Goal: Check status: Check status

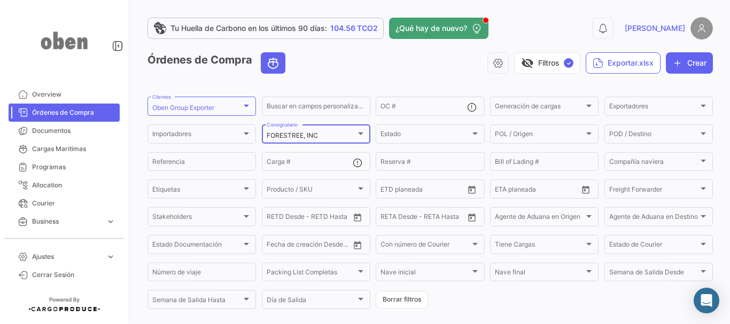
click at [328, 130] on div "FORESTREE, INC Consignatario" at bounding box center [316, 133] width 99 height 21
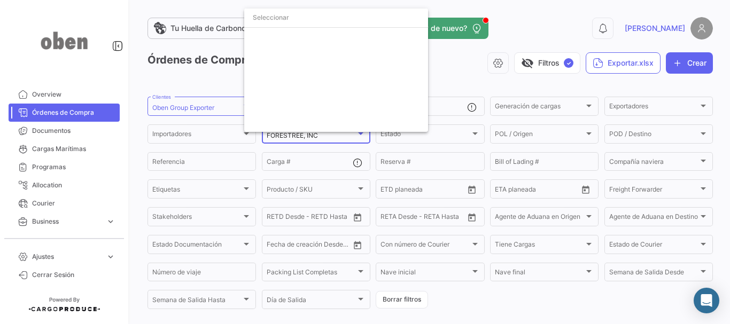
scroll to position [1792, 0]
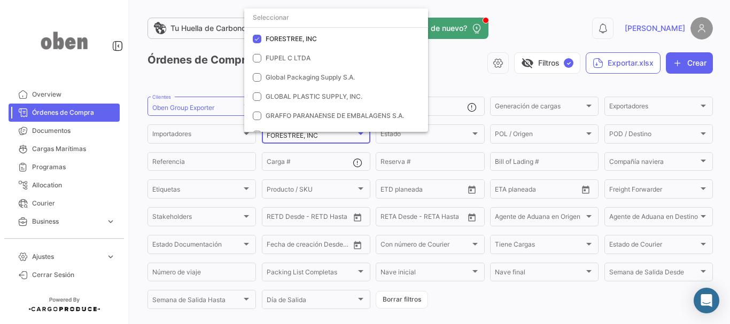
click at [448, 56] on div at bounding box center [365, 162] width 730 height 324
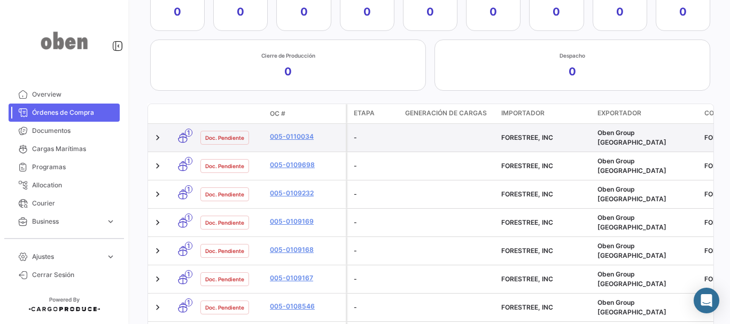
scroll to position [427, 0]
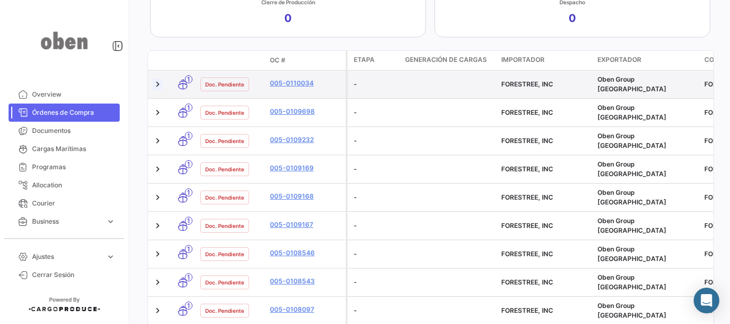
click at [159, 82] on link at bounding box center [157, 84] width 11 height 11
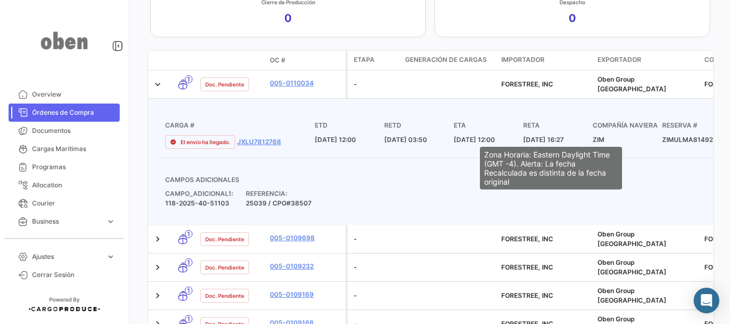
click at [549, 136] on span "[DATE] 16:27" at bounding box center [543, 140] width 41 height 8
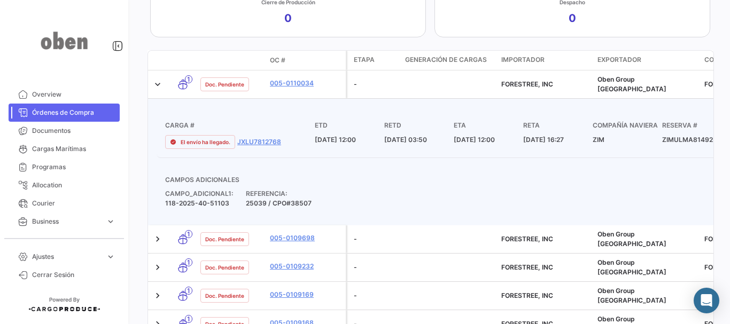
click at [567, 139] on body "Overview Órdenes de Compra Documentos Cargas Marítimas Programas Allocation Cou…" at bounding box center [365, 162] width 730 height 324
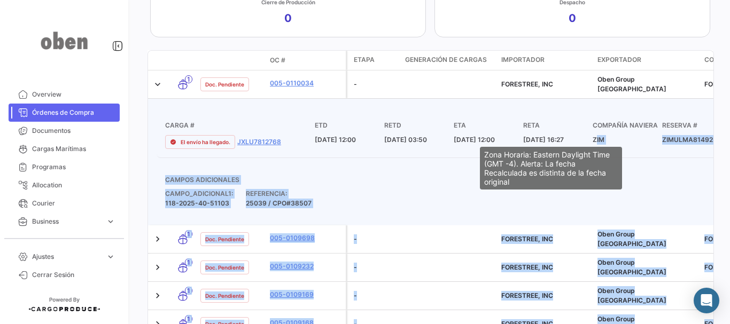
click at [562, 139] on mat-tooltip-component "Zona Horaria: Eastern Daylight Time (GMT -4). Alerta: La fecha Recalculada es d…" at bounding box center [550, 168] width 157 height 58
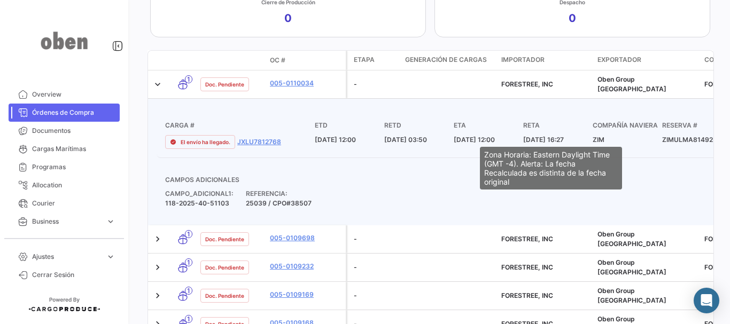
click at [539, 136] on span "[DATE] 16:27" at bounding box center [543, 140] width 41 height 8
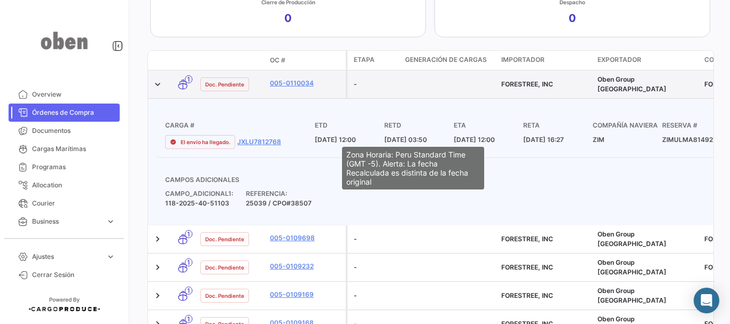
scroll to position [374, 0]
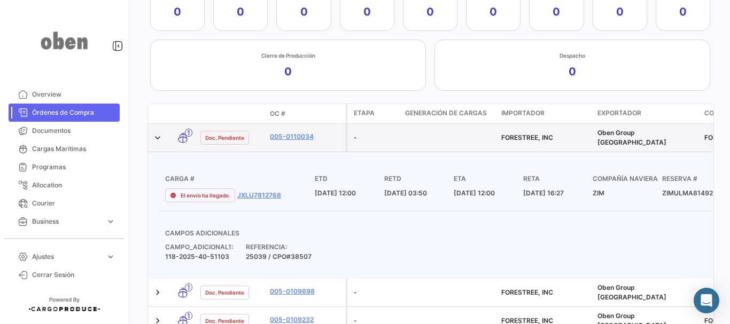
click at [521, 135] on span "FORESTREE, INC" at bounding box center [527, 138] width 52 height 8
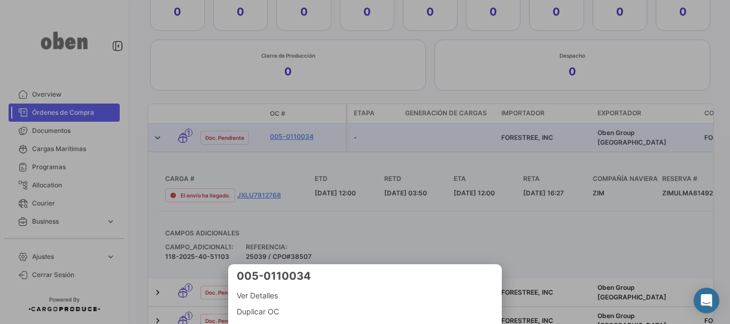
drag, startPoint x: 510, startPoint y: 136, endPoint x: 539, endPoint y: 135, distance: 29.4
click at [535, 136] on div at bounding box center [365, 162] width 730 height 324
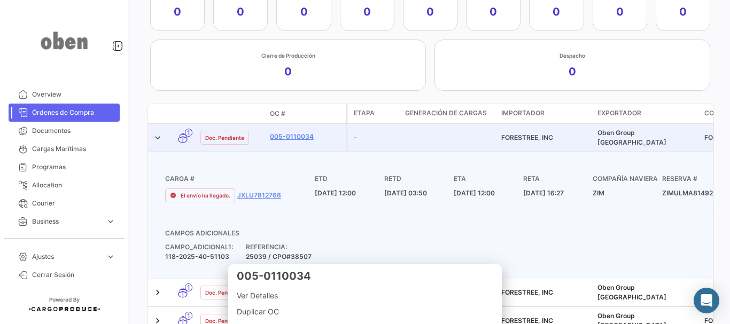
click at [535, 105] on datatable-header-cell "Importador" at bounding box center [545, 113] width 96 height 19
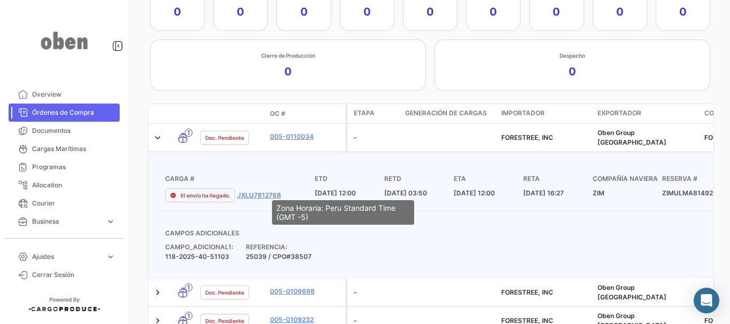
drag, startPoint x: 315, startPoint y: 188, endPoint x: 357, endPoint y: 188, distance: 41.7
click at [356, 189] on span "[DATE] 12:00" at bounding box center [335, 193] width 41 height 8
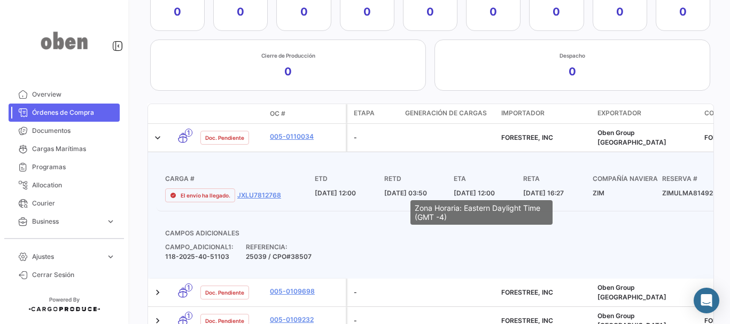
drag, startPoint x: 453, startPoint y: 187, endPoint x: 498, endPoint y: 184, distance: 46.0
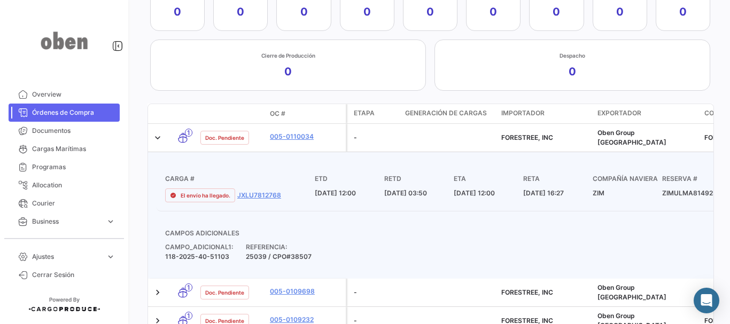
drag, startPoint x: 685, startPoint y: 198, endPoint x: 689, endPoint y: 191, distance: 8.1
click at [689, 191] on span "ZIMULMA814925" at bounding box center [689, 193] width 55 height 8
drag, startPoint x: 604, startPoint y: 191, endPoint x: 599, endPoint y: 191, distance: 5.4
click at [603, 191] on span "ZIM" at bounding box center [599, 193] width 12 height 8
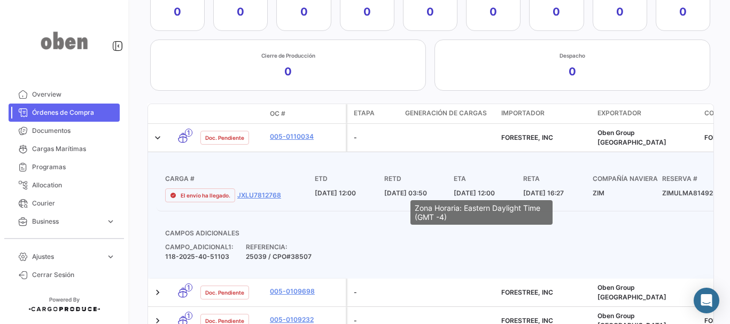
click at [479, 191] on span "[DATE] 12:00" at bounding box center [474, 193] width 41 height 8
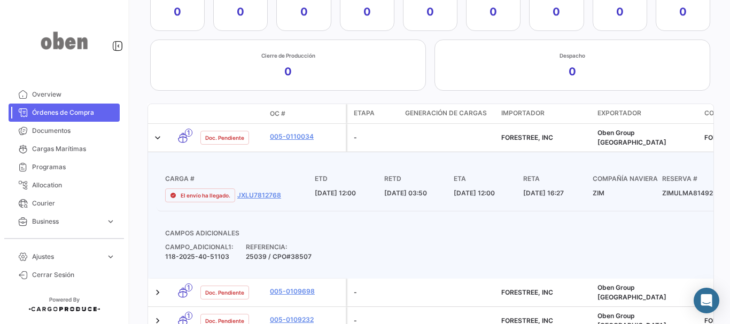
drag, startPoint x: 264, startPoint y: 113, endPoint x: 289, endPoint y: 113, distance: 24.0
click at [289, 113] on div "Modo de Transporte Estado Doc. OC #" at bounding box center [247, 113] width 198 height 19
click at [321, 109] on div "OC #" at bounding box center [306, 114] width 72 height 10
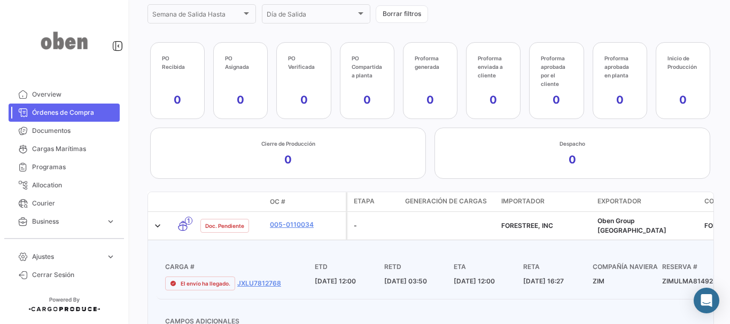
scroll to position [267, 0]
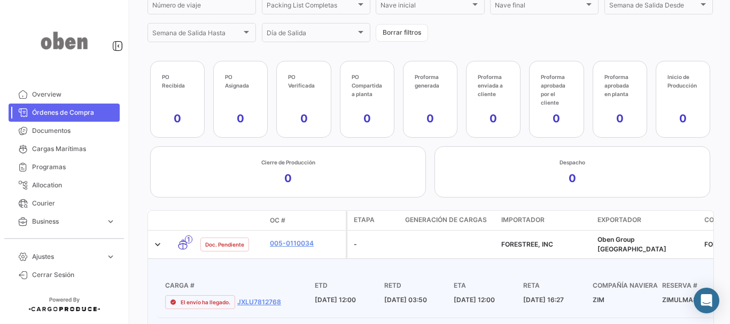
drag, startPoint x: 141, startPoint y: 52, endPoint x: 706, endPoint y: 197, distance: 584.2
click at [706, 197] on div "Tu Huella de Carbono en los últimos 90 días: 104.56 TCO2 ¿Qué hay de nuevo? 0 […" at bounding box center [429, 162] width 599 height 324
click at [705, 197] on app-kpi-bar "PO Recibida 0 PO Asignada 0 PO Verificada 0 PO Compartida a planta 0 Proforma g…" at bounding box center [429, 129] width 565 height 137
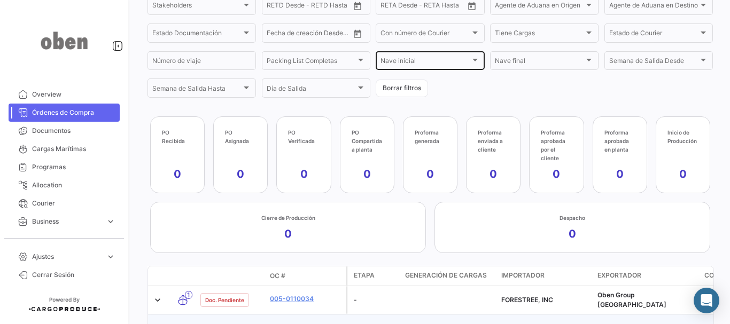
scroll to position [214, 0]
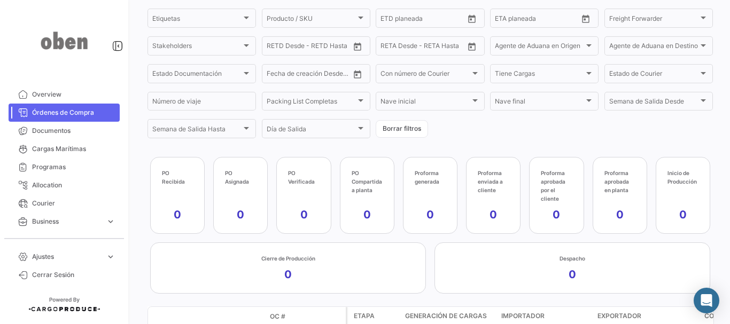
scroll to position [160, 0]
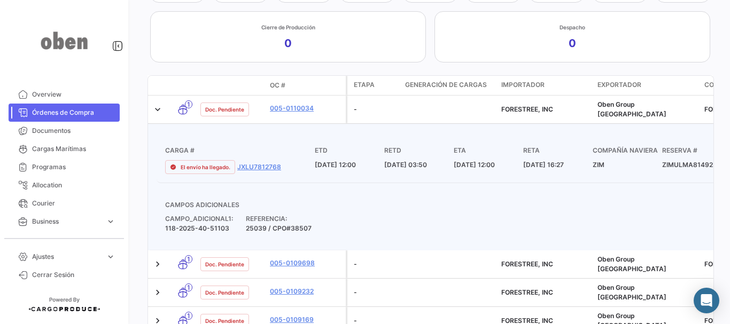
scroll to position [427, 0]
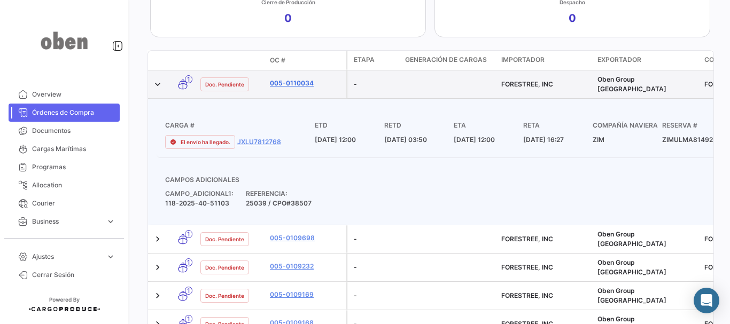
click at [308, 81] on link "005-0110034" at bounding box center [306, 84] width 72 height 10
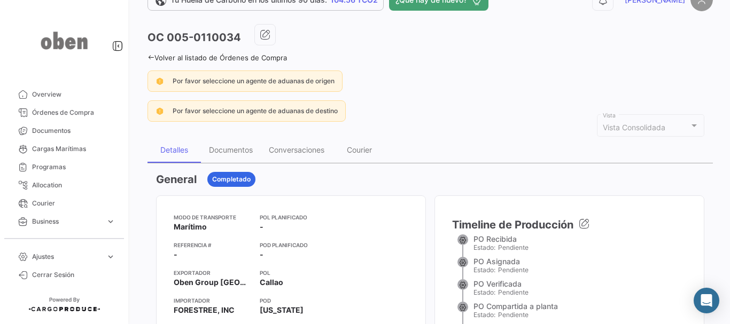
scroll to position [53, 0]
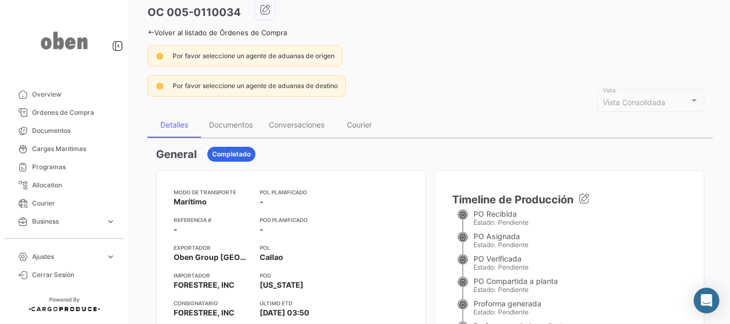
click at [427, 176] on div "Modo de Transporte Marítimo Referencia # - Exportador Oben Group Perú Importado…" at bounding box center [430, 321] width 548 height 303
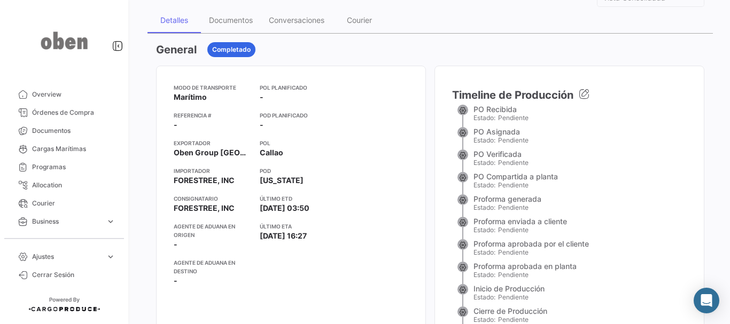
scroll to position [160, 0]
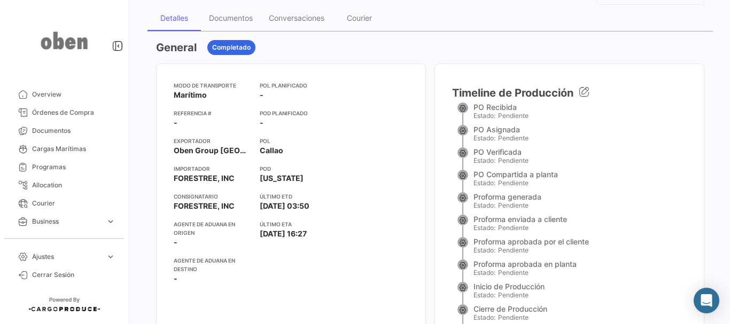
click at [425, 177] on div "Modo de Transporte Marítimo Referencia # - Exportador Oben Group Perú Importado…" at bounding box center [430, 215] width 548 height 303
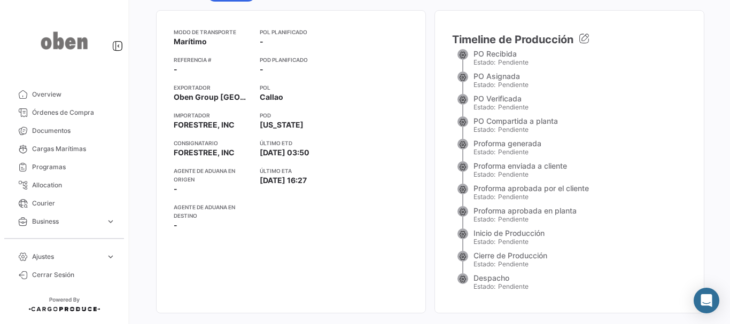
drag, startPoint x: 471, startPoint y: 55, endPoint x: 521, endPoint y: 52, distance: 50.3
click at [521, 52] on div "PO Recibida" at bounding box center [500, 53] width 55 height 9
drag, startPoint x: 473, startPoint y: 63, endPoint x: 525, endPoint y: 63, distance: 51.3
click at [525, 61] on div "Estado: Pendiente" at bounding box center [500, 62] width 55 height 8
drag, startPoint x: 469, startPoint y: 79, endPoint x: 527, endPoint y: 75, distance: 58.3
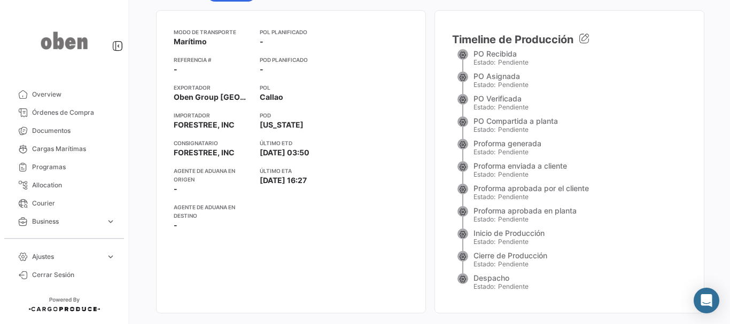
click at [527, 75] on div "PO Asignada Estado: Pendiente" at bounding box center [569, 83] width 235 height 22
drag, startPoint x: 471, startPoint y: 99, endPoint x: 521, endPoint y: 99, distance: 50.2
click at [521, 99] on div "PO Verificada" at bounding box center [500, 98] width 55 height 9
drag, startPoint x: 472, startPoint y: 54, endPoint x: 515, endPoint y: 56, distance: 42.2
click at [515, 56] on div "PO Recibida" at bounding box center [500, 53] width 55 height 9
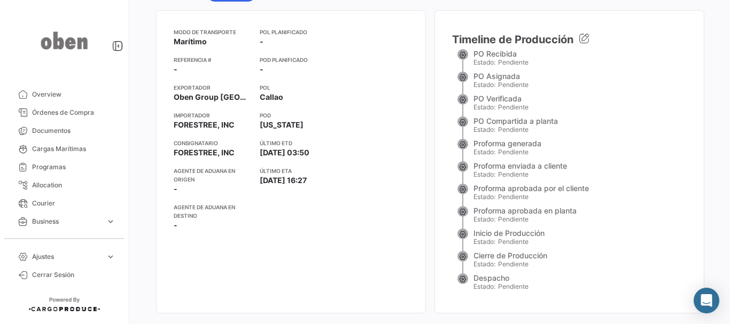
click at [514, 56] on div "PO Recibida" at bounding box center [500, 53] width 55 height 9
drag, startPoint x: 519, startPoint y: 75, endPoint x: 472, endPoint y: 78, distance: 47.7
click at [473, 78] on div "PO Asignada" at bounding box center [500, 76] width 55 height 9
drag, startPoint x: 471, startPoint y: 78, endPoint x: 513, endPoint y: 76, distance: 42.2
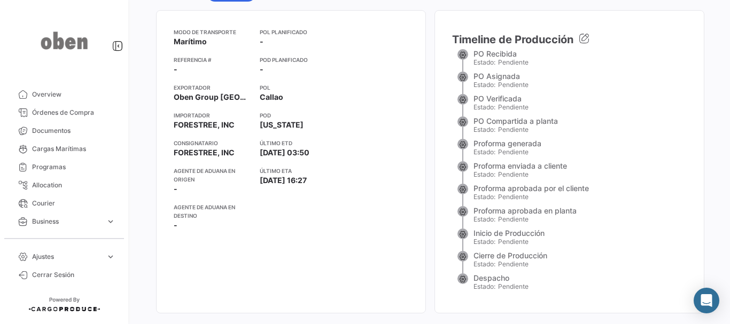
click at [513, 76] on div "PO Asignada" at bounding box center [500, 76] width 55 height 9
drag, startPoint x: 518, startPoint y: 57, endPoint x: 471, endPoint y: 56, distance: 46.5
click at [473, 56] on div "PO Recibida" at bounding box center [500, 53] width 55 height 9
drag, startPoint x: 519, startPoint y: 77, endPoint x: 470, endPoint y: 75, distance: 49.2
click at [470, 75] on div "PO Asignada Estado: Pendiente" at bounding box center [569, 83] width 235 height 22
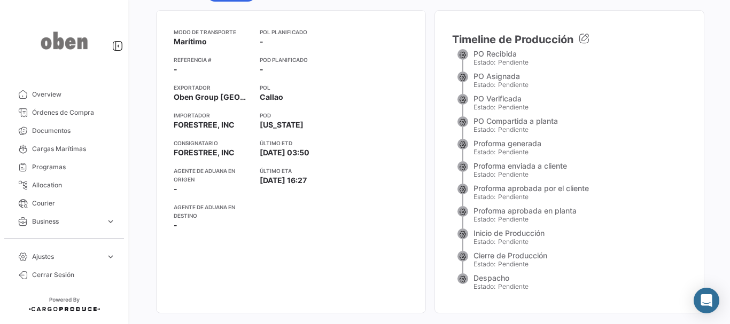
drag, startPoint x: 471, startPoint y: 98, endPoint x: 529, endPoint y: 103, distance: 58.4
click at [529, 103] on div "PO Verificada Estado: Pendiente" at bounding box center [569, 105] width 235 height 22
drag, startPoint x: 485, startPoint y: 122, endPoint x: 568, endPoint y: 122, distance: 82.8
click at [568, 122] on div "PO Compartida a planta Estado: Pendiente" at bounding box center [569, 127] width 235 height 22
drag, startPoint x: 469, startPoint y: 144, endPoint x: 548, endPoint y: 144, distance: 79.1
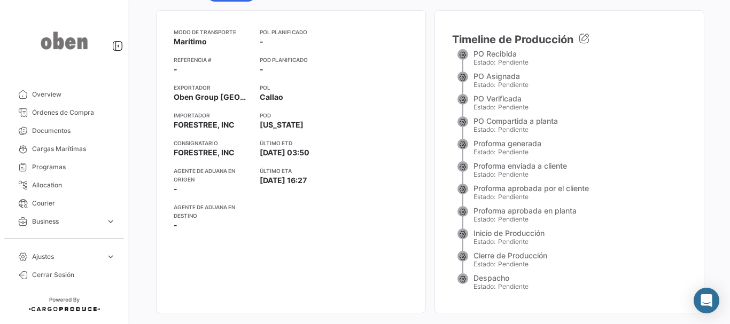
click at [548, 144] on div "Proforma generada Estado: Pendiente" at bounding box center [569, 150] width 235 height 22
drag, startPoint x: 473, startPoint y: 166, endPoint x: 567, endPoint y: 165, distance: 94.0
click at [567, 165] on div "Proforma enviada a cliente Estado: Pendiente" at bounding box center [569, 172] width 235 height 22
drag, startPoint x: 473, startPoint y: 191, endPoint x: 572, endPoint y: 190, distance: 99.4
click at [572, 190] on div "Proforma aprobada por el cliente" at bounding box center [530, 188] width 115 height 9
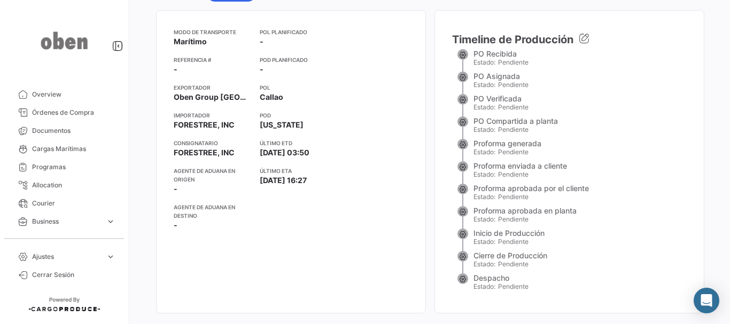
drag, startPoint x: 481, startPoint y: 211, endPoint x: 554, endPoint y: 211, distance: 72.7
click at [554, 211] on div "Proforma aprobada en planta" at bounding box center [524, 210] width 103 height 9
drag, startPoint x: 476, startPoint y: 232, endPoint x: 531, endPoint y: 233, distance: 55.0
click at [531, 233] on div "Inicio de Producción Estado: Pendiente" at bounding box center [569, 240] width 235 height 22
drag, startPoint x: 494, startPoint y: 252, endPoint x: 543, endPoint y: 252, distance: 49.7
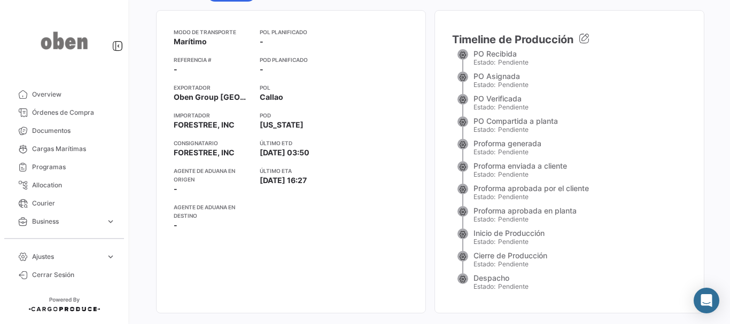
click at [543, 252] on div "Cierre de Producción" at bounding box center [510, 255] width 74 height 9
click at [521, 258] on div "Cierre de Producción" at bounding box center [510, 255] width 74 height 9
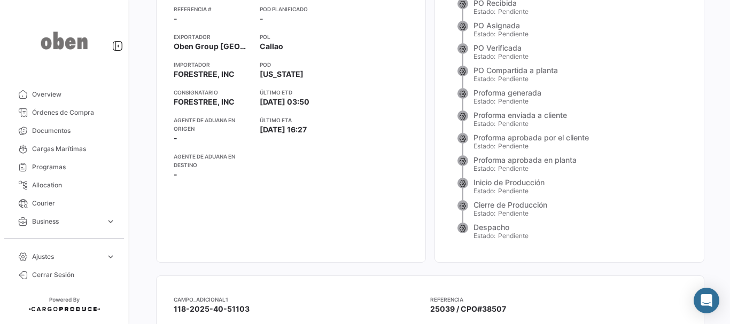
scroll to position [267, 0]
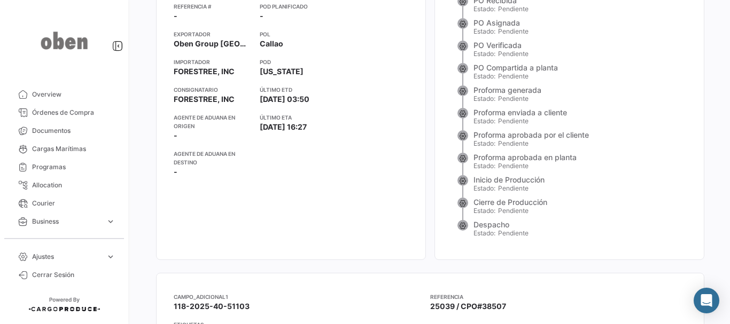
drag, startPoint x: 474, startPoint y: 182, endPoint x: 550, endPoint y: 182, distance: 76.4
click at [550, 182] on div "Inicio de Producción Estado: Pendiente" at bounding box center [569, 186] width 235 height 22
drag, startPoint x: 472, startPoint y: 204, endPoint x: 543, endPoint y: 202, distance: 70.5
click at [543, 202] on div "Cierre de Producción" at bounding box center [510, 202] width 74 height 9
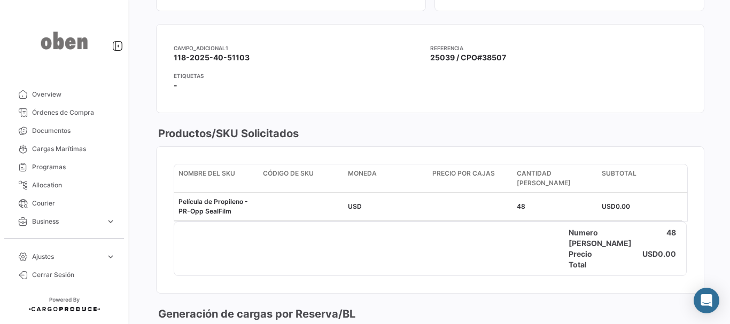
scroll to position [534, 0]
